Goal: Information Seeking & Learning: Learn about a topic

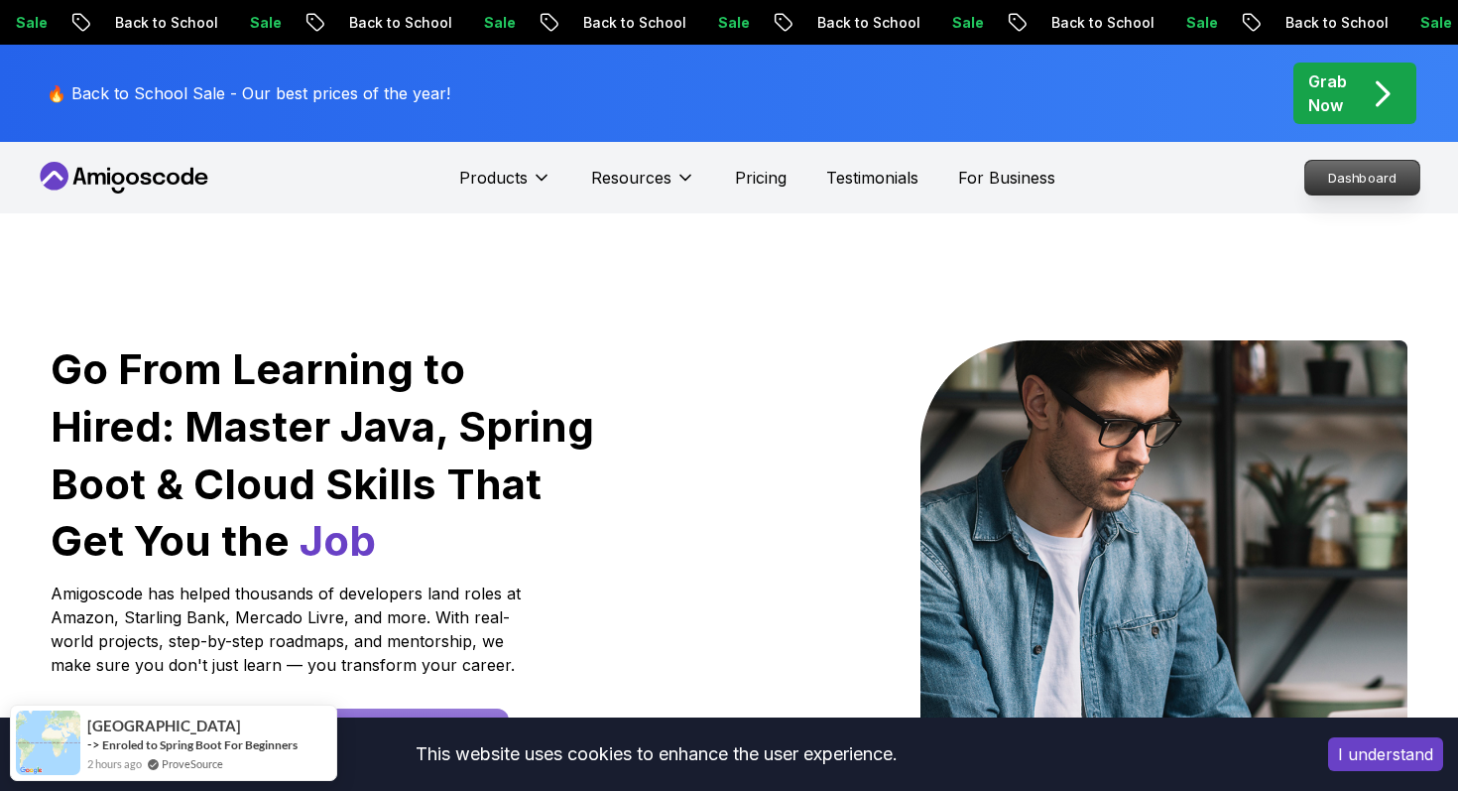
click at [1325, 181] on p "Dashboard" at bounding box center [1362, 178] width 114 height 34
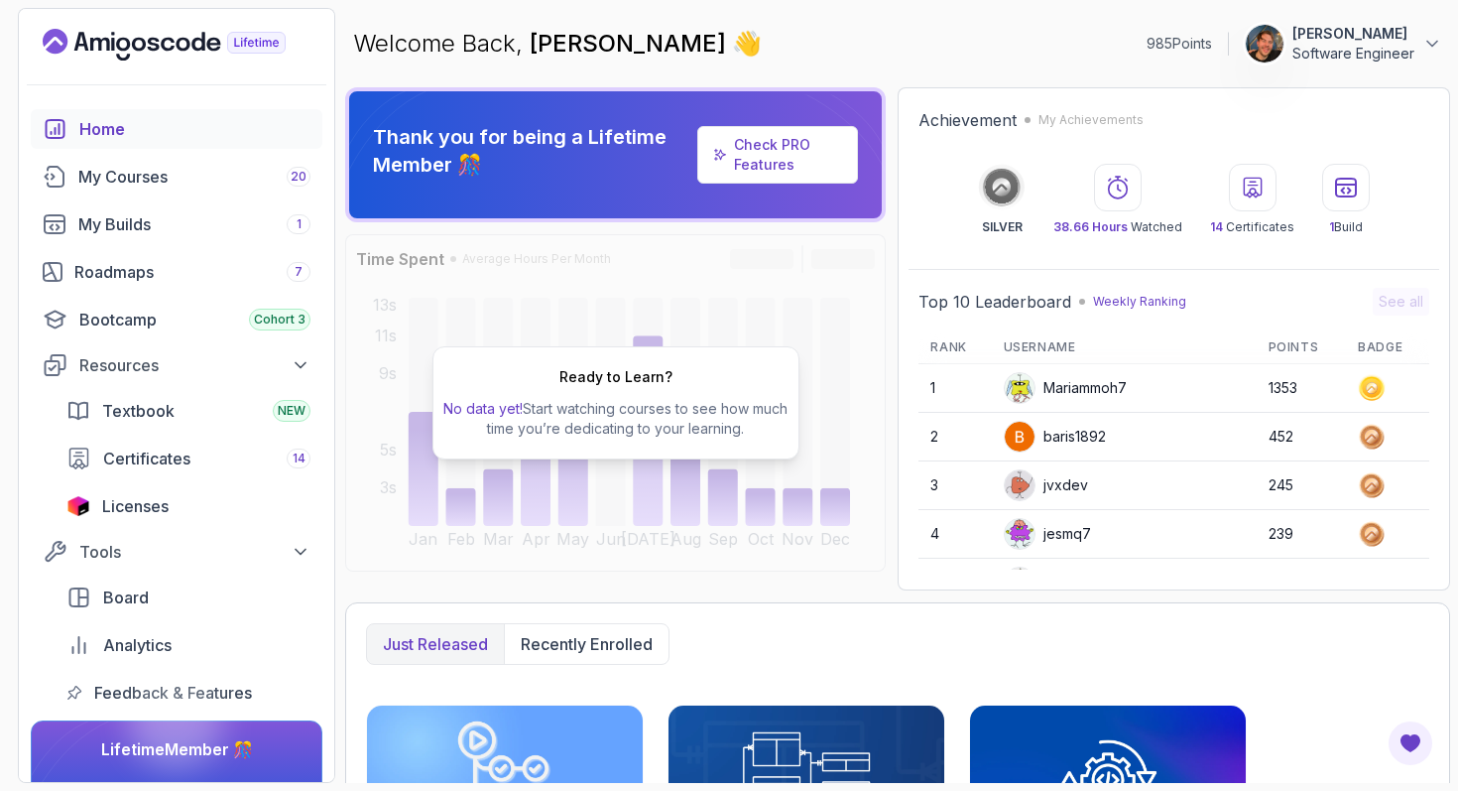
click at [193, 58] on icon "Landing page" at bounding box center [164, 45] width 243 height 32
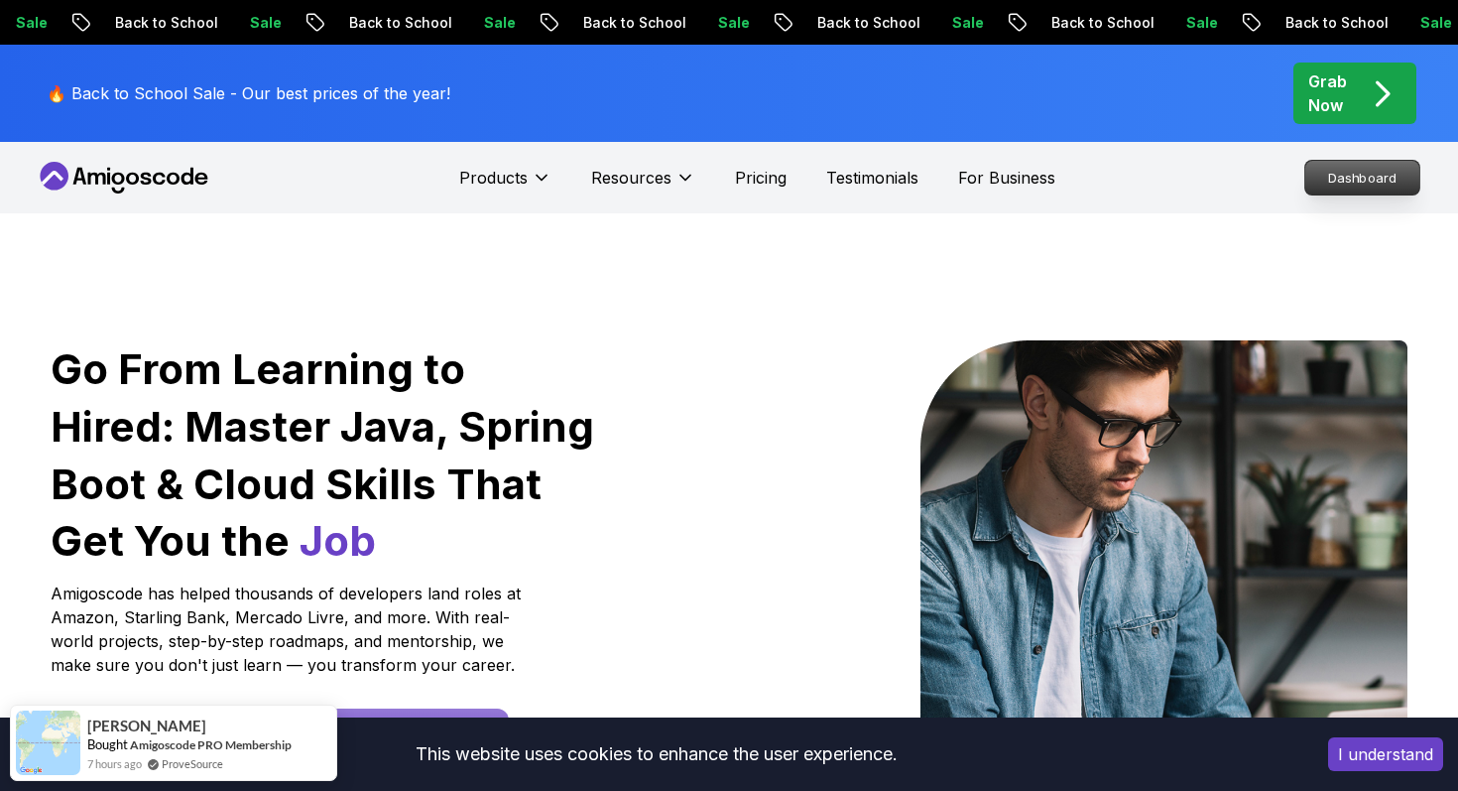
click at [1380, 184] on p "Dashboard" at bounding box center [1362, 178] width 114 height 34
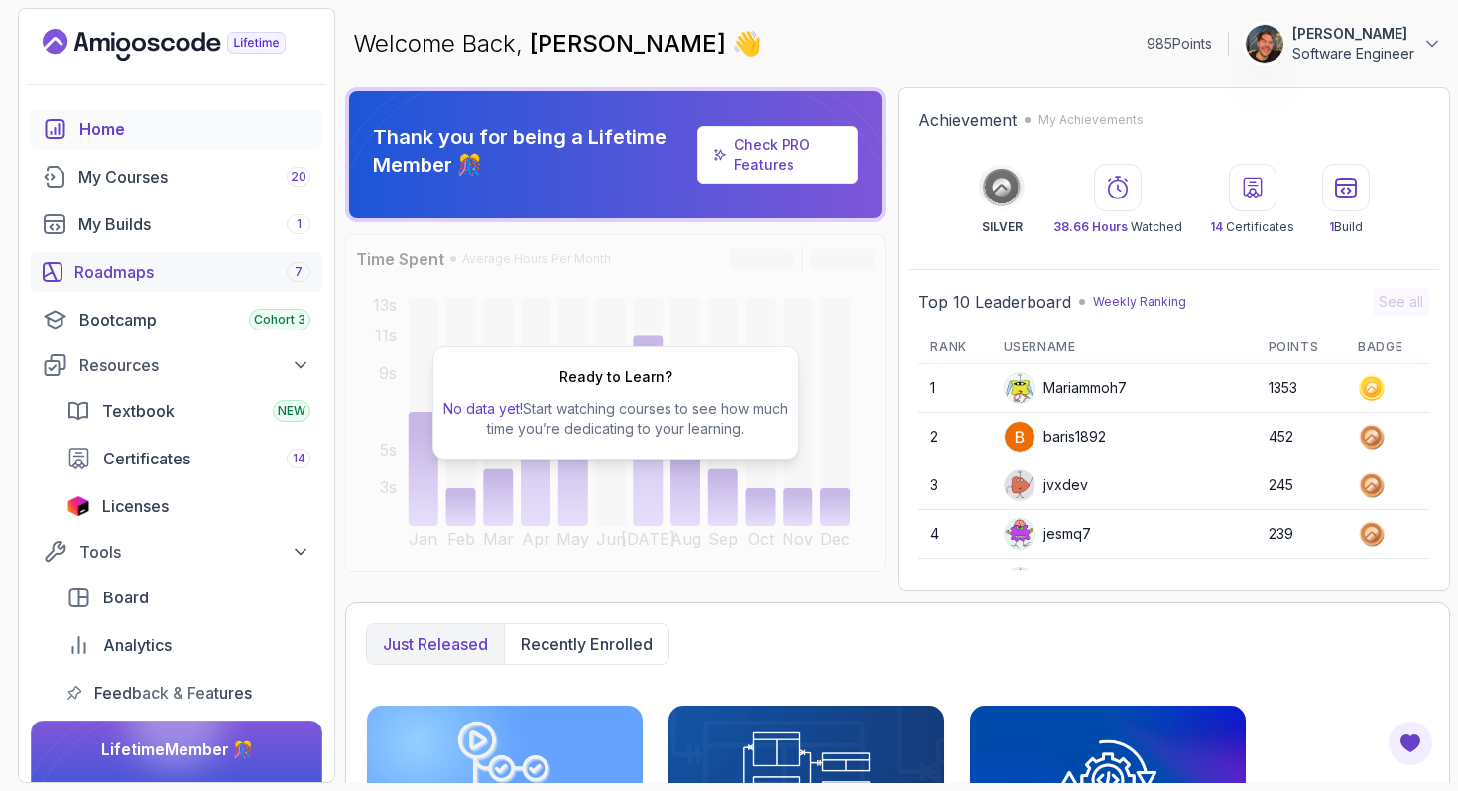
click at [165, 276] on div "Roadmaps 7" at bounding box center [192, 272] width 236 height 24
